Goal: Task Accomplishment & Management: Manage account settings

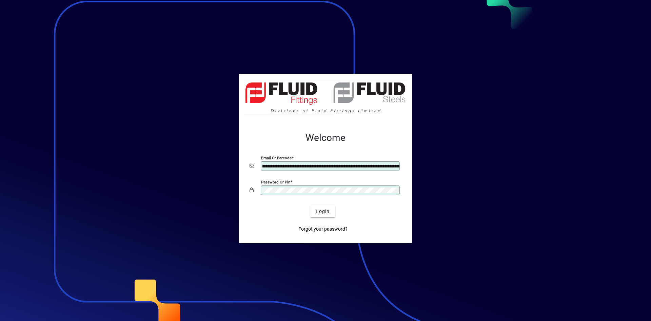
scroll to position [0, 25]
type input "**********"
click at [315, 212] on span "submit" at bounding box center [322, 211] width 25 height 16
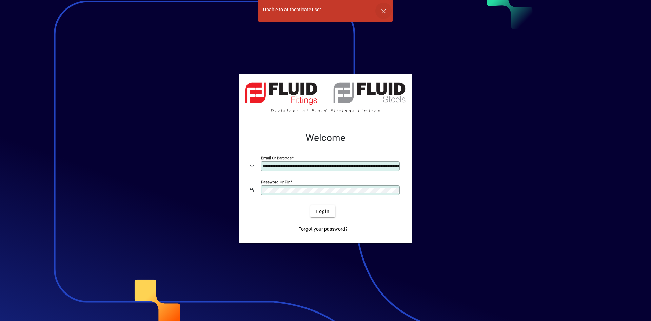
click at [385, 8] on span "button" at bounding box center [384, 11] width 16 height 16
